Goal: Information Seeking & Learning: Learn about a topic

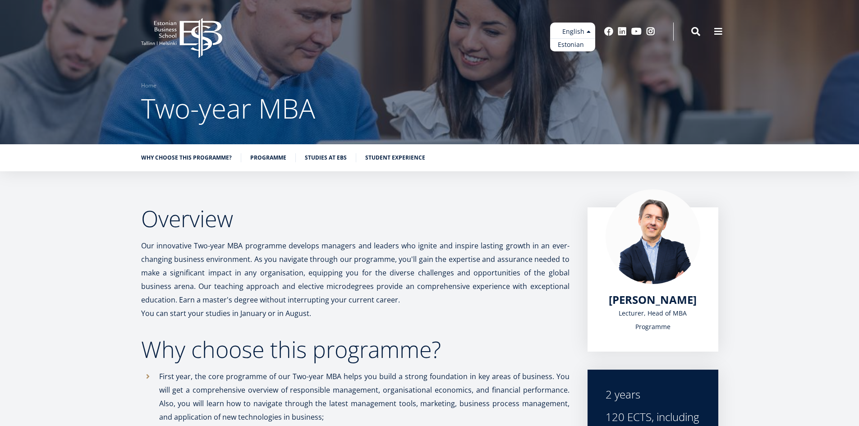
click at [580, 45] on link "Estonian" at bounding box center [572, 44] width 45 height 13
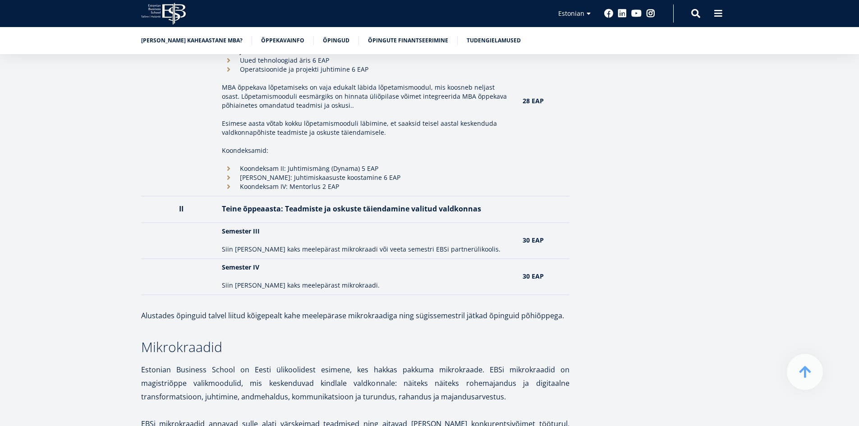
scroll to position [1082, 0]
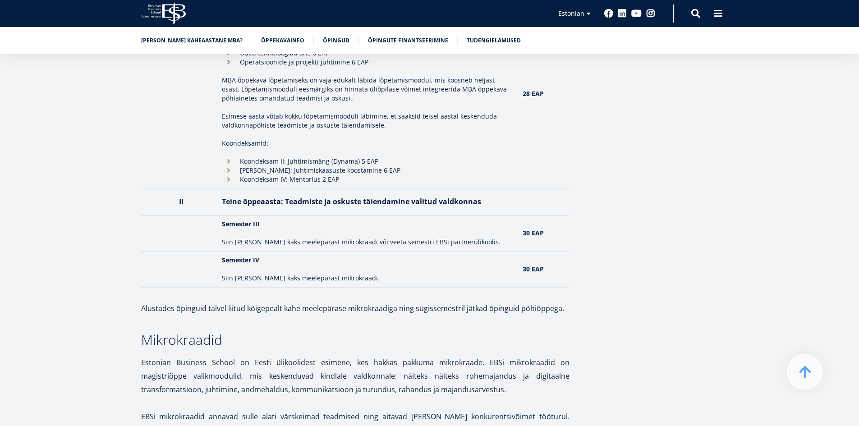
click at [228, 175] on li "Koondeksam IV: Mentorlus 2 EAP" at bounding box center [368, 179] width 292 height 9
click at [255, 175] on li "Koondeksam IV: Mentorlus 2 EAP" at bounding box center [368, 179] width 292 height 9
click at [264, 166] on li "Koondeksam III: Juhtimiskaasuste koostamine 6 EAP" at bounding box center [368, 170] width 292 height 9
click at [270, 157] on li "Koondeksam II: Juhtimismäng (Dynama) 5 EAP" at bounding box center [368, 161] width 292 height 9
click at [273, 166] on li "Koondeksam III: Juhtimiskaasuste koostamine 6 EAP" at bounding box center [368, 170] width 292 height 9
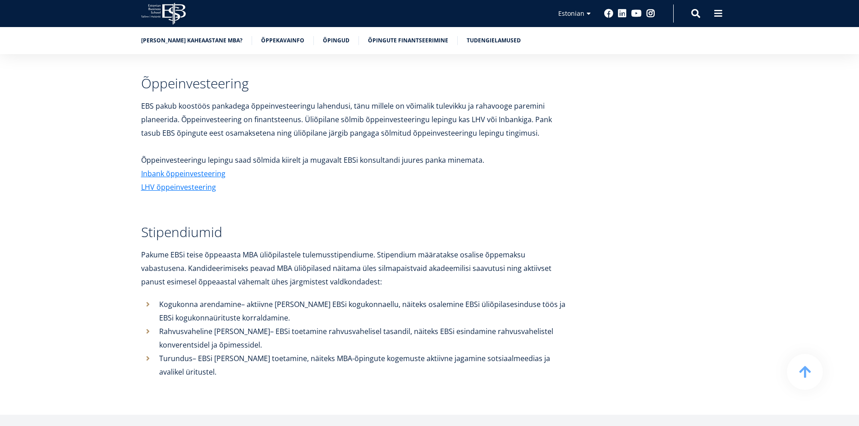
scroll to position [3292, 0]
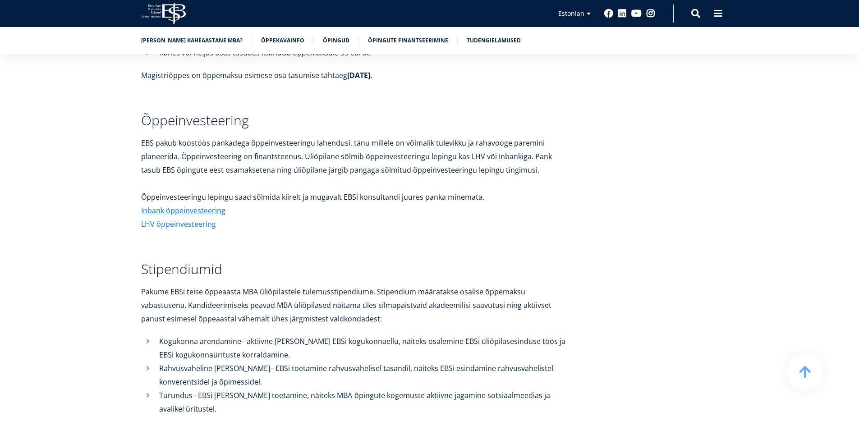
click at [181, 217] on link "LHV õppeinvesteering" at bounding box center [178, 224] width 75 height 14
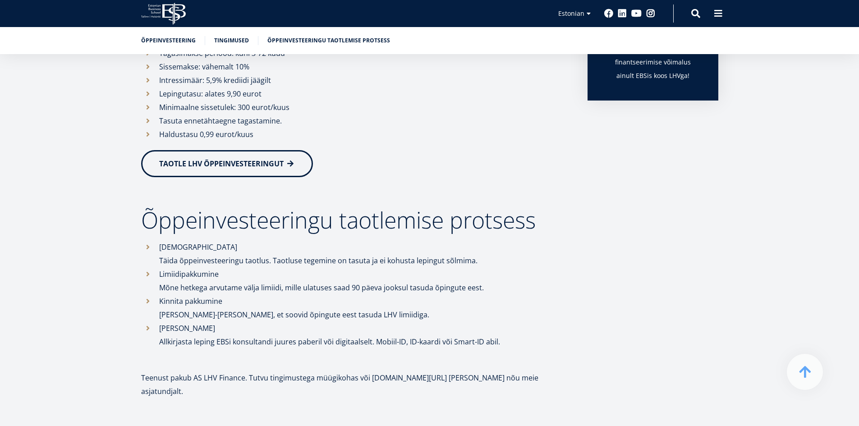
scroll to position [326, 0]
